Goal: Task Accomplishment & Management: Use online tool/utility

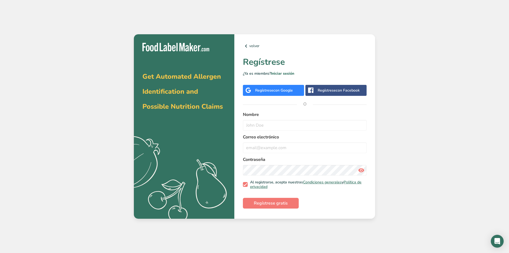
click at [275, 88] on span "con Google" at bounding box center [283, 90] width 20 height 5
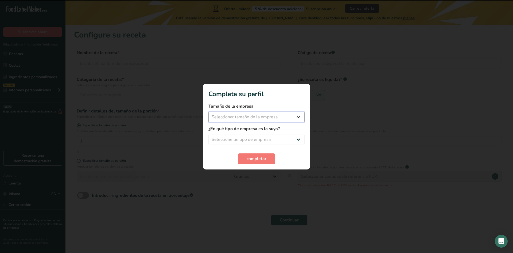
click at [244, 115] on select "Seleccionar tamaño de la empresa Menos de 10 empleados De 10 a 50 empleados De …" at bounding box center [256, 116] width 96 height 11
select select "1"
click at [208, 111] on select "Seleccionar tamaño de la empresa Menos de 10 empleados De 10 a 50 empleados De …" at bounding box center [256, 116] width 96 height 11
click at [251, 137] on select "Seleccione un tipo de empresa Fabricante de alimentos envasados Restaurante y c…" at bounding box center [256, 139] width 96 height 11
click at [208, 134] on select "Seleccione un tipo de empresa Fabricante de alimentos envasados Restaurante y c…" at bounding box center [256, 139] width 96 height 11
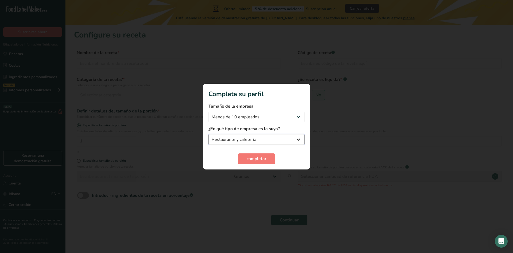
drag, startPoint x: 257, startPoint y: 139, endPoint x: 254, endPoint y: 144, distance: 5.0
click at [257, 141] on select "Fabricante de alimentos envasados Restaurante y cafetería [GEOGRAPHIC_DATA] Emp…" at bounding box center [256, 139] width 96 height 11
select select "3"
click at [208, 134] on select "Fabricante de alimentos envasados Restaurante y cafetería [GEOGRAPHIC_DATA] Emp…" at bounding box center [256, 139] width 96 height 11
click at [253, 164] on section "Complete su perfil Tamaño de la empresa Menos de 10 empleados De 10 a 50 emplea…" at bounding box center [256, 127] width 107 height 86
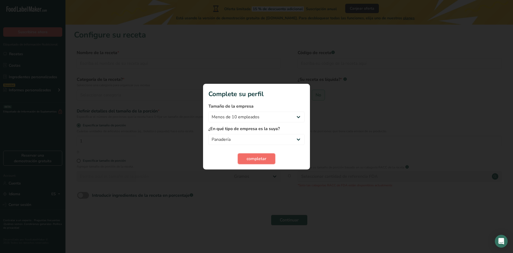
click at [253, 164] on button "completar" at bounding box center [256, 158] width 37 height 11
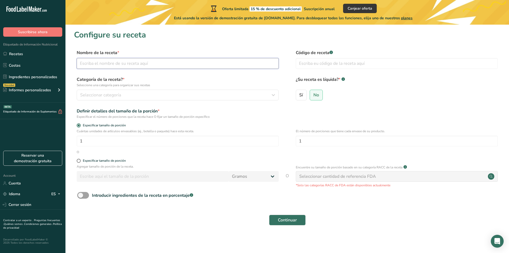
click at [130, 65] on input "text" at bounding box center [178, 63] width 202 height 11
type input "Tortillas"
click at [154, 94] on div "Seleccionar categoría" at bounding box center [176, 95] width 192 height 6
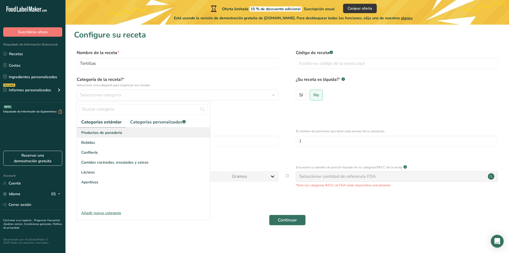
click at [150, 130] on div "Productos de panadería" at bounding box center [143, 132] width 133 height 10
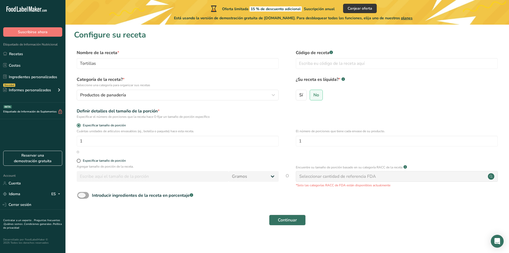
click at [87, 194] on span at bounding box center [83, 195] width 12 height 7
click at [81, 194] on input "Introducir ingredientes de la receta en porcentaje .a-a{fill:#347362;}.b-a{fill…" at bounding box center [78, 194] width 3 height 3
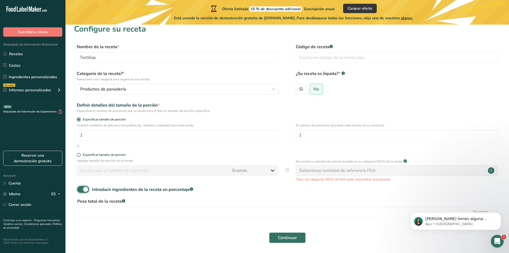
scroll to position [25, 0]
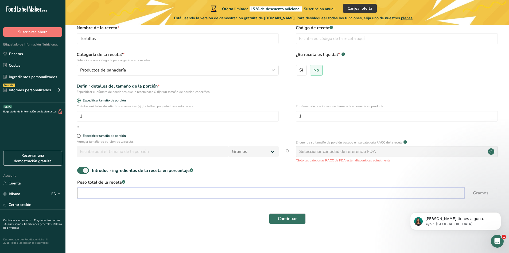
click at [120, 188] on input "number" at bounding box center [270, 192] width 387 height 11
click at [82, 173] on span at bounding box center [83, 170] width 12 height 7
click at [81, 172] on input "Introducir ingredientes de la receta en porcentaje .a-a{fill:#347362;}.b-a{fill…" at bounding box center [78, 169] width 3 height 3
checkbox input "false"
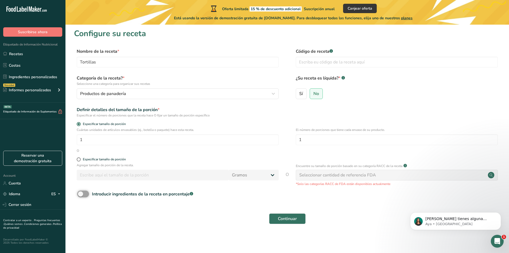
scroll to position [1, 0]
click at [312, 133] on div "El número de porciones que tiene cada envase de su producto. 1" at bounding box center [397, 137] width 202 height 21
click at [313, 136] on input "1" at bounding box center [397, 139] width 202 height 11
type input "25"
click at [339, 111] on div "Definir detalles del tamaño de la porción * Especificar el número de porciones …" at bounding box center [287, 111] width 426 height 11
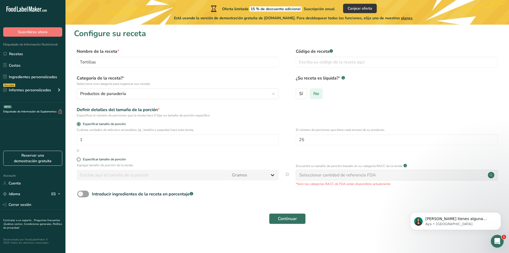
click at [320, 95] on label "No" at bounding box center [316, 93] width 13 height 11
click at [313, 95] on input "No" at bounding box center [311, 93] width 3 height 3
click at [299, 220] on button "Continuar" at bounding box center [287, 218] width 37 height 11
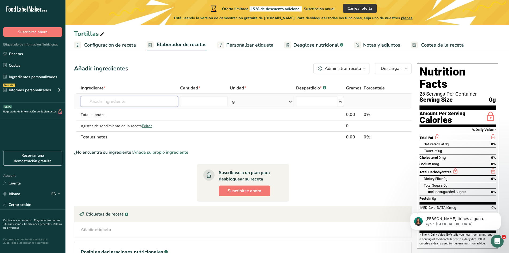
click at [161, 103] on input "text" at bounding box center [129, 101] width 97 height 11
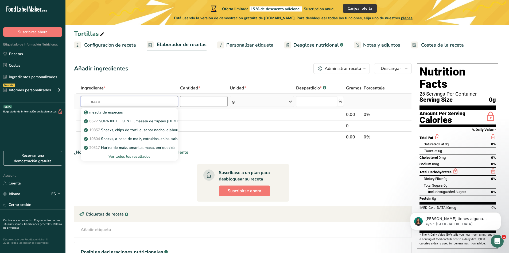
type input "masa"
click at [209, 100] on input "number" at bounding box center [204, 101] width 48 height 11
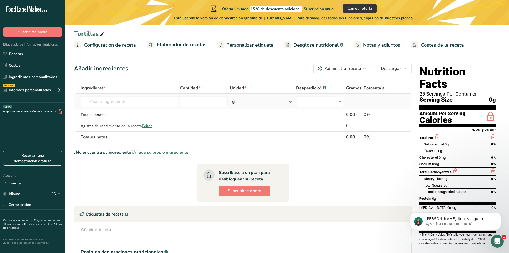
click at [154, 96] on td "mezcla de especias 6622 SOPA INTELIGENTE, masala de frijoles [DEMOGRAPHIC_DATA]…" at bounding box center [129, 101] width 99 height 15
click at [154, 99] on input "text" at bounding box center [129, 101] width 97 height 11
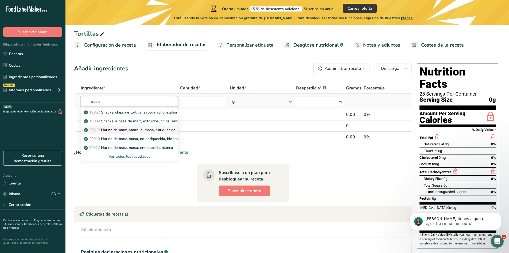
type input "masa"
click at [143, 132] on p "20317 Harina de maíz, amarilla, masa, enriquecida" at bounding box center [130, 130] width 91 height 6
type input "Corn flour, yellow, masa, enriched"
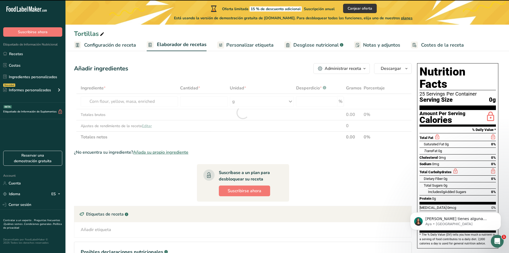
type input "0"
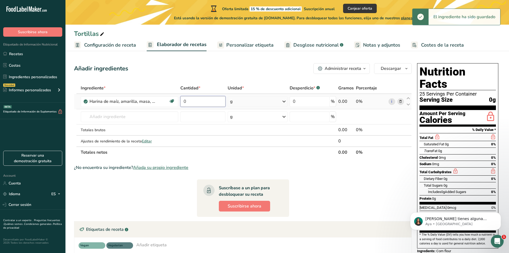
click at [191, 105] on input "0" at bounding box center [202, 101] width 45 height 11
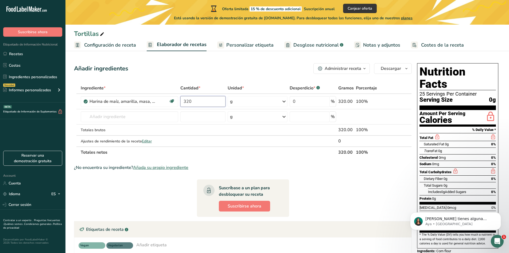
type input "320"
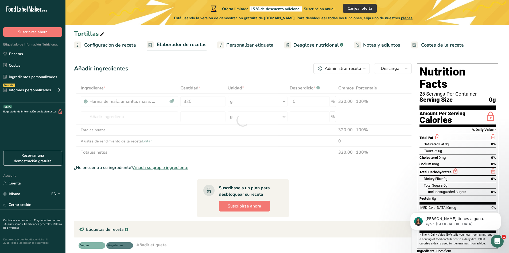
click at [235, 73] on div "Añadir ingredientes Administrar receta Eliminar receta Duplicar receta Escalar …" at bounding box center [243, 68] width 338 height 11
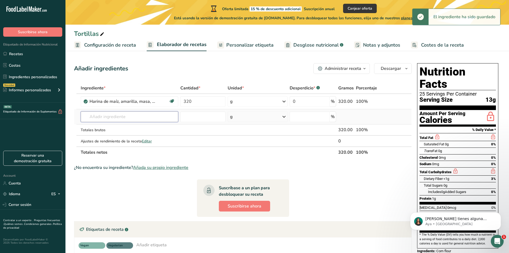
click at [165, 119] on input "text" at bounding box center [130, 116] width 98 height 11
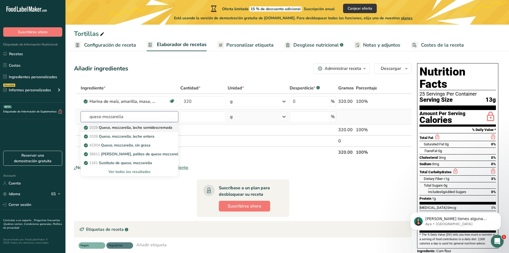
type input "queso mozzarella"
click at [166, 124] on link "1028 Queso, mozzarella, leche semidescremada" at bounding box center [130, 127] width 98 height 9
type input "Cheese, mozzarella, part skim milk"
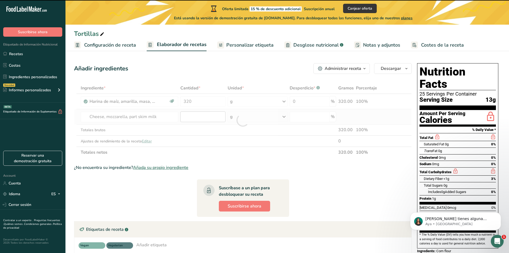
type input "0"
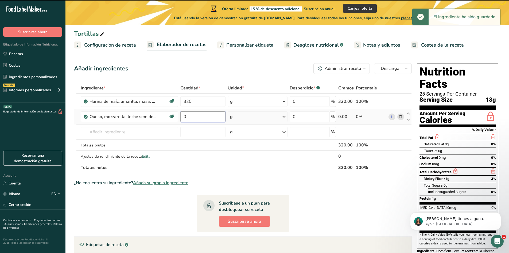
click at [196, 115] on input "0" at bounding box center [202, 116] width 45 height 11
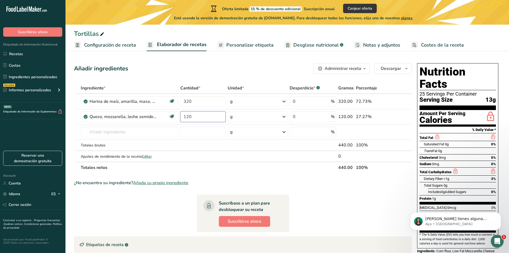
type input "120"
click at [327, 193] on section "Ingrediente * Cantidad * Unidad * Desperdicio * .a-a{fill:#347362;}.b-a{fill:#f…" at bounding box center [243, 199] width 338 height 234
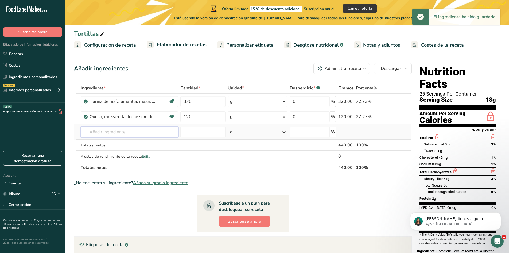
click at [138, 135] on input "text" at bounding box center [130, 131] width 98 height 11
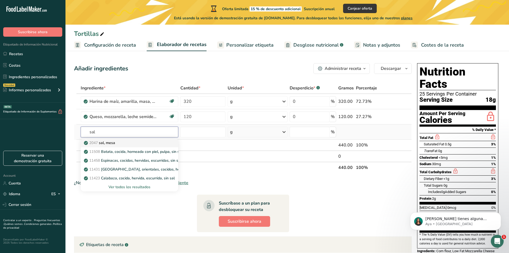
type input "sal"
click at [137, 141] on div "2047 sal, [GEOGRAPHIC_DATA]" at bounding box center [125, 143] width 80 height 6
type input "Salt, table"
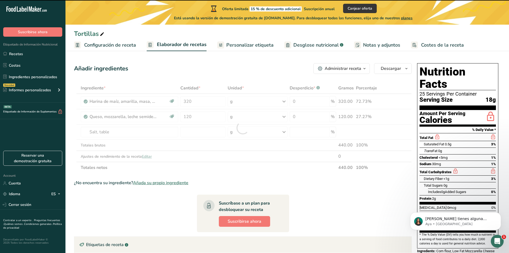
type input "0"
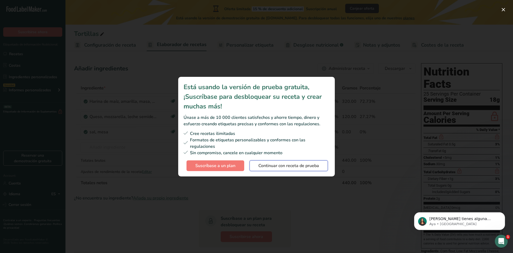
click at [269, 163] on span "Continuar con receta de prueba" at bounding box center [288, 165] width 61 height 6
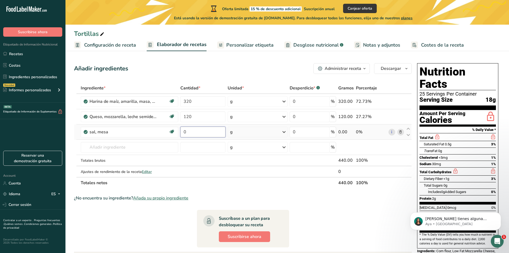
click at [196, 133] on input "0" at bounding box center [202, 131] width 45 height 11
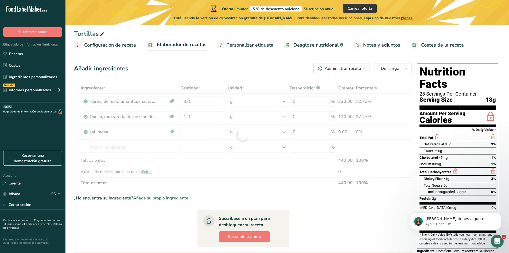
type input "0"
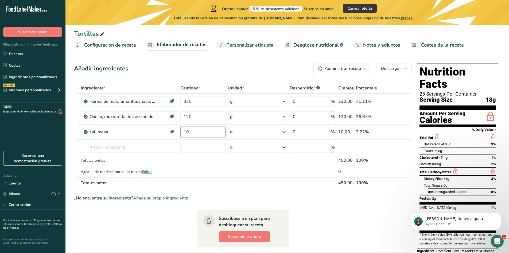
type input "10"
click at [311, 195] on div "¿No encuentra su ingrediente? Añada su propio ingrediente" at bounding box center [243, 198] width 338 height 6
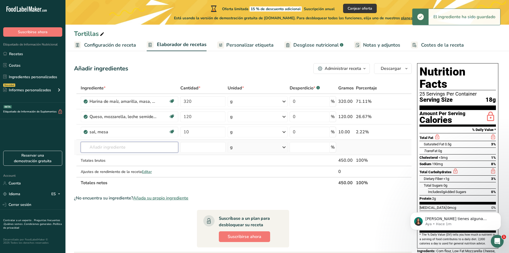
click at [152, 145] on input "text" at bounding box center [130, 147] width 98 height 11
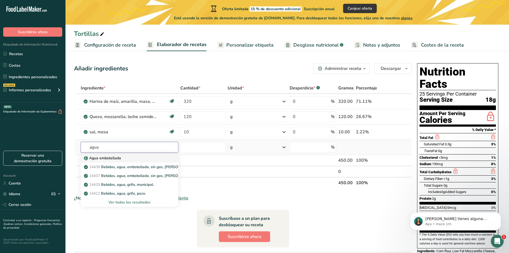
type input "agua"
click at [138, 160] on div "Agua embotellada" at bounding box center [125, 158] width 80 height 6
type input "Water, bottled"
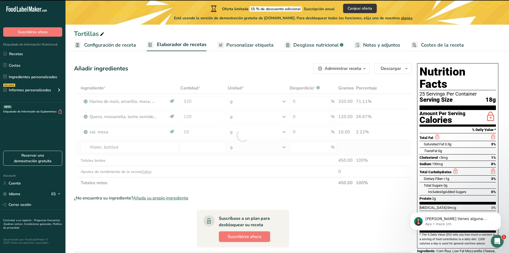
type input "0"
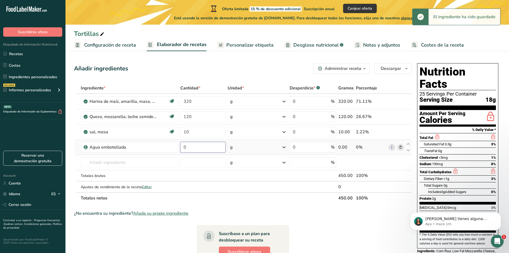
click at [200, 149] on input "0" at bounding box center [202, 147] width 45 height 11
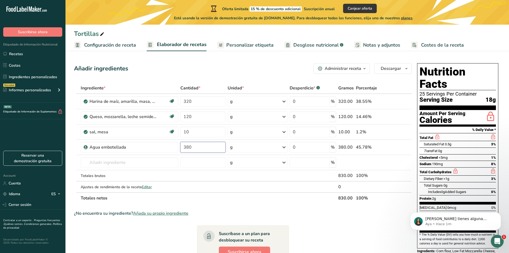
type input "380"
click at [311, 214] on div "¿No encuentra su ingrediente? Añada su propio ingrediente" at bounding box center [243, 213] width 338 height 6
click at [440, 96] on span "Serving Size" at bounding box center [436, 99] width 33 height 7
click at [498, 214] on icon "Dismiss notification" at bounding box center [499, 213] width 3 height 3
